Goal: Task Accomplishment & Management: Manage account settings

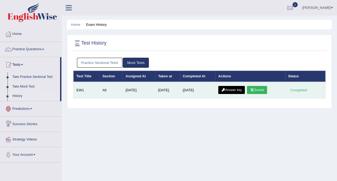
click at [258, 88] on link "Scores" at bounding box center [257, 90] width 20 height 8
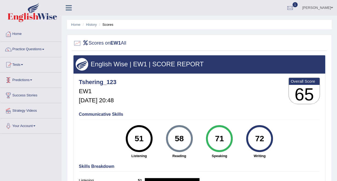
click at [23, 64] on link "Tests" at bounding box center [30, 63] width 61 height 13
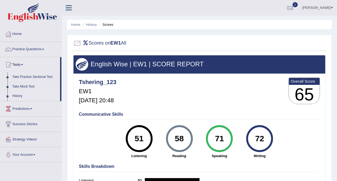
click at [19, 95] on link "History" at bounding box center [35, 96] width 50 height 10
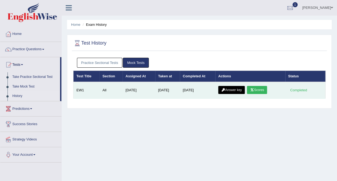
click at [229, 91] on link "Answer key" at bounding box center [231, 90] width 27 height 8
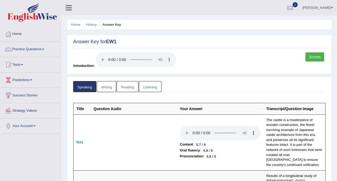
click at [102, 84] on link "Writing" at bounding box center [106, 86] width 19 height 11
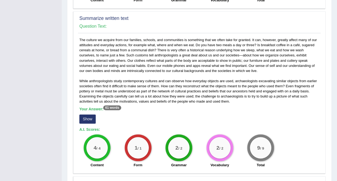
scroll to position [295, 0]
click at [87, 116] on button "Show" at bounding box center [87, 119] width 16 height 9
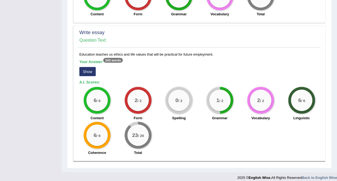
scroll to position [454, 0]
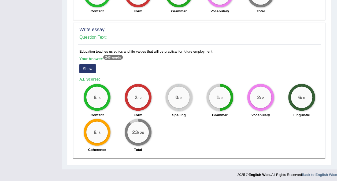
click at [90, 68] on button "Show" at bounding box center [87, 68] width 16 height 9
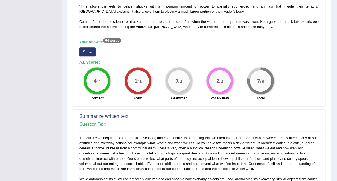
scroll to position [0, 0]
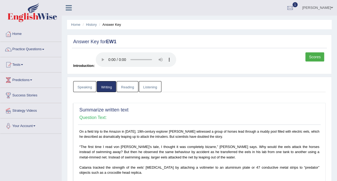
click at [133, 83] on link "Reading" at bounding box center [127, 86] width 21 height 11
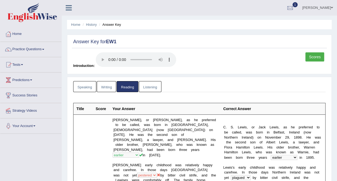
click at [153, 85] on link "Listening" at bounding box center [150, 86] width 23 height 11
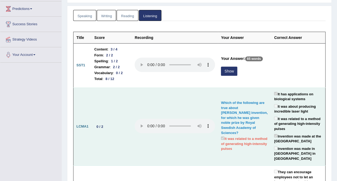
scroll to position [71, 0]
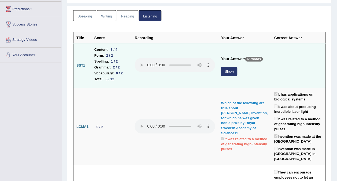
click at [238, 70] on button "Show" at bounding box center [229, 71] width 16 height 9
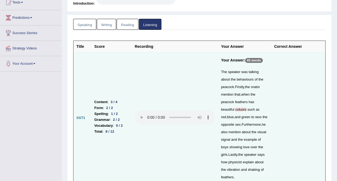
scroll to position [0, 0]
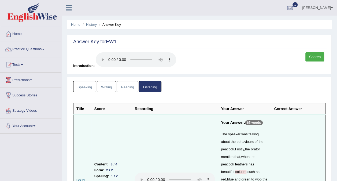
click at [88, 88] on link "Speaking" at bounding box center [84, 86] width 23 height 11
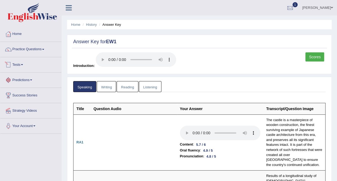
click at [27, 68] on link "Tests" at bounding box center [30, 63] width 61 height 13
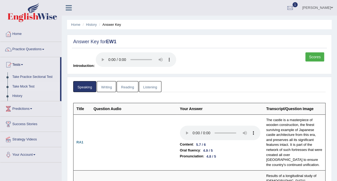
click at [25, 86] on link "Take Mock Test" at bounding box center [35, 87] width 50 height 10
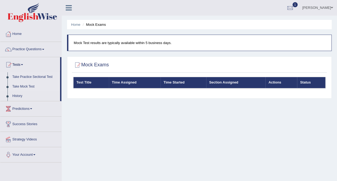
click at [38, 76] on link "Take Practice Sectional Test" at bounding box center [35, 77] width 50 height 10
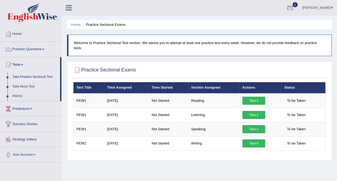
click at [294, 8] on div at bounding box center [290, 8] width 8 height 8
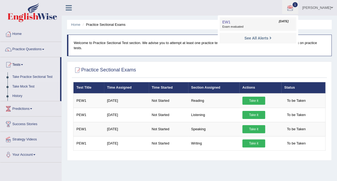
click at [272, 21] on link "EW1 Sep 7, 2025 Exam evaluated" at bounding box center [258, 24] width 74 height 11
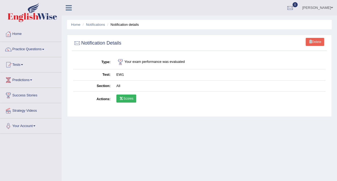
click at [329, 7] on link "Tshering Choden" at bounding box center [317, 7] width 39 height 14
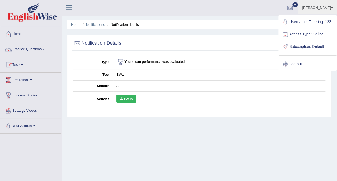
click at [318, 10] on link "Tshering Choden" at bounding box center [317, 7] width 39 height 14
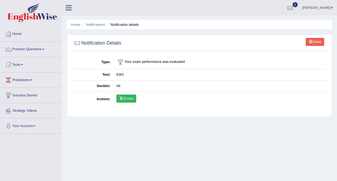
click at [318, 10] on link "Tshering Choden" at bounding box center [317, 7] width 39 height 14
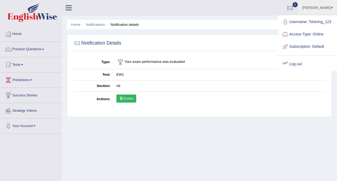
click at [292, 64] on link "Log out" at bounding box center [308, 64] width 58 height 12
